Goal: Transaction & Acquisition: Purchase product/service

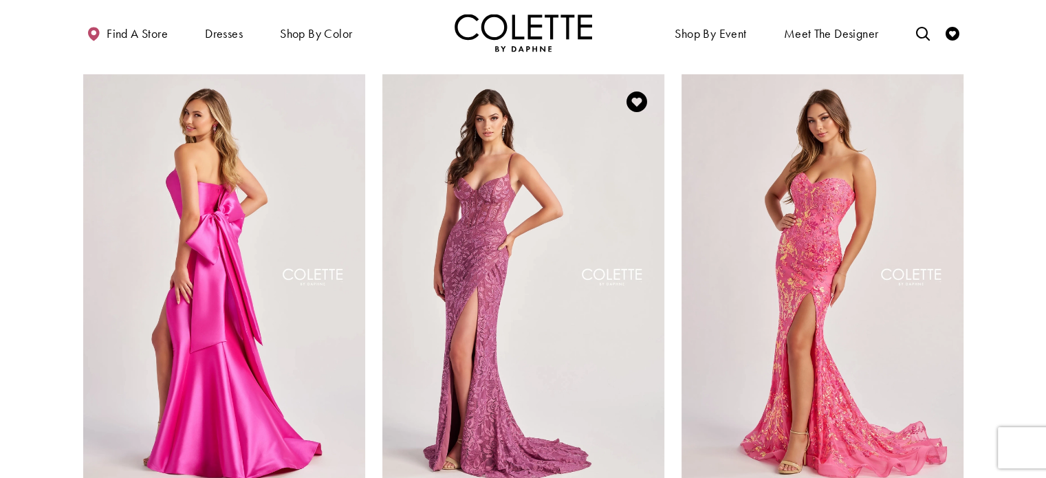
scroll to position [138, 0]
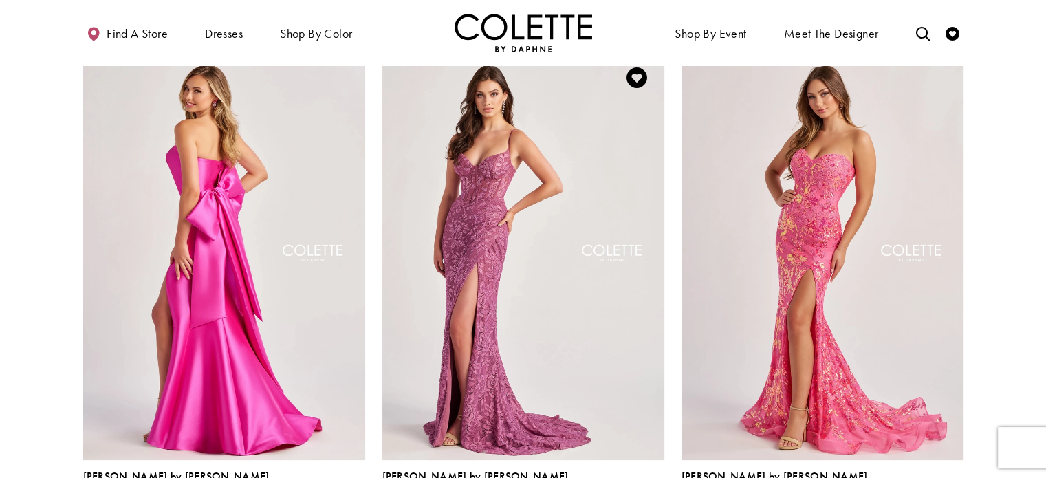
click at [554, 338] on img "Visit Colette by Daphne Style No. CL8405 Page" at bounding box center [523, 255] width 282 height 410
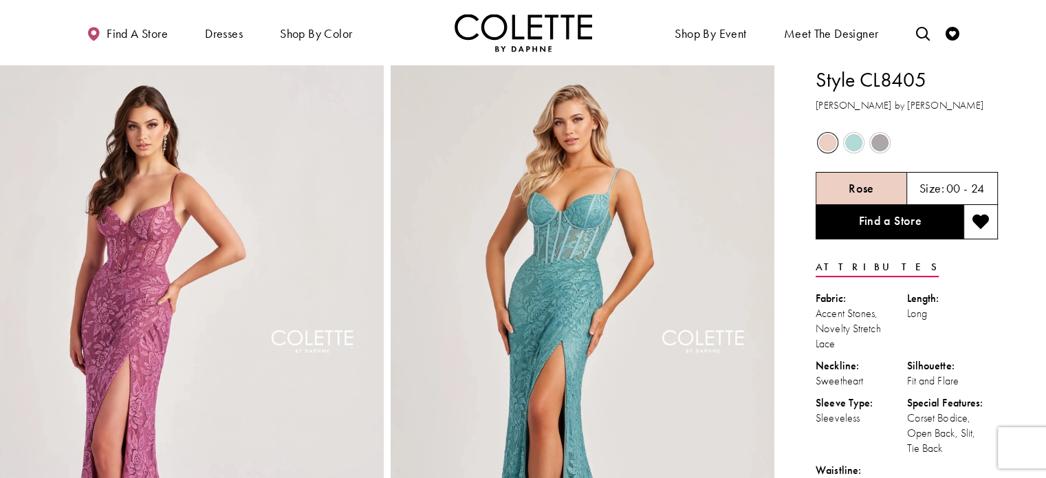
click at [820, 142] on span "Product color controls state depends on size chosen" at bounding box center [827, 142] width 17 height 17
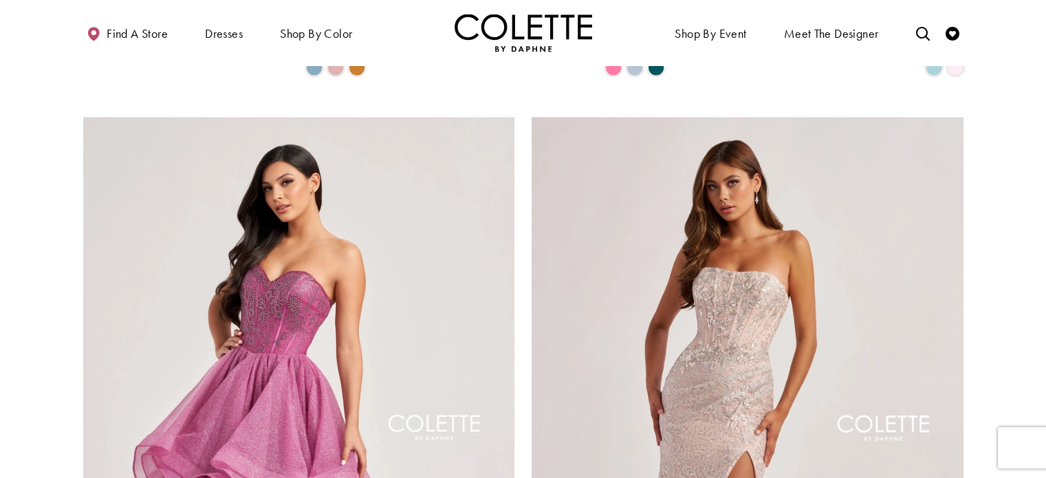
scroll to position [2201, 0]
